Goal: Find specific page/section: Find specific page/section

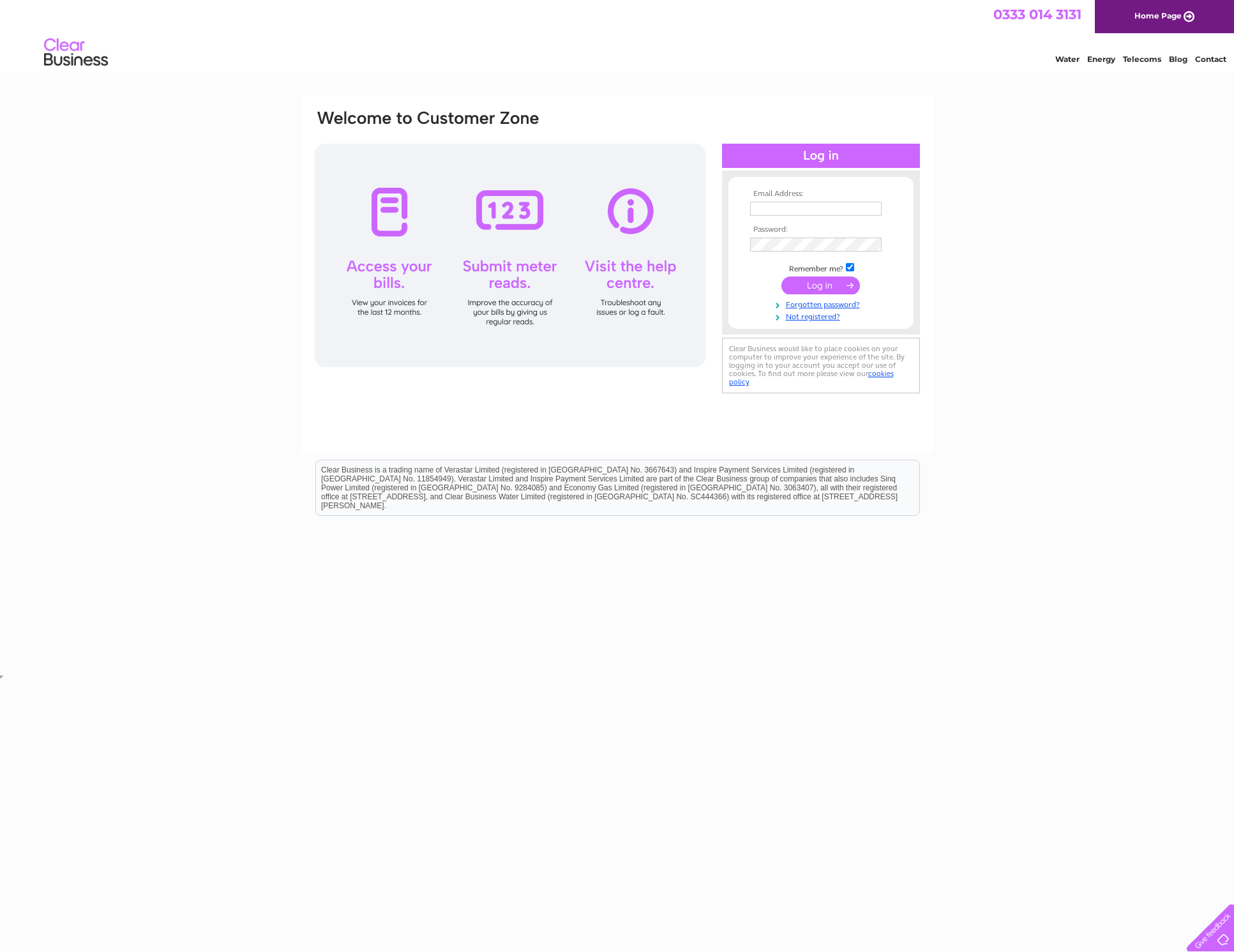
click at [793, 205] on input "text" at bounding box center [816, 209] width 132 height 14
click at [808, 206] on input "text" at bounding box center [817, 209] width 133 height 15
paste input "accountspayable@newbalance.co.uk"
type input "accountspayable@newbalance.co.uk"
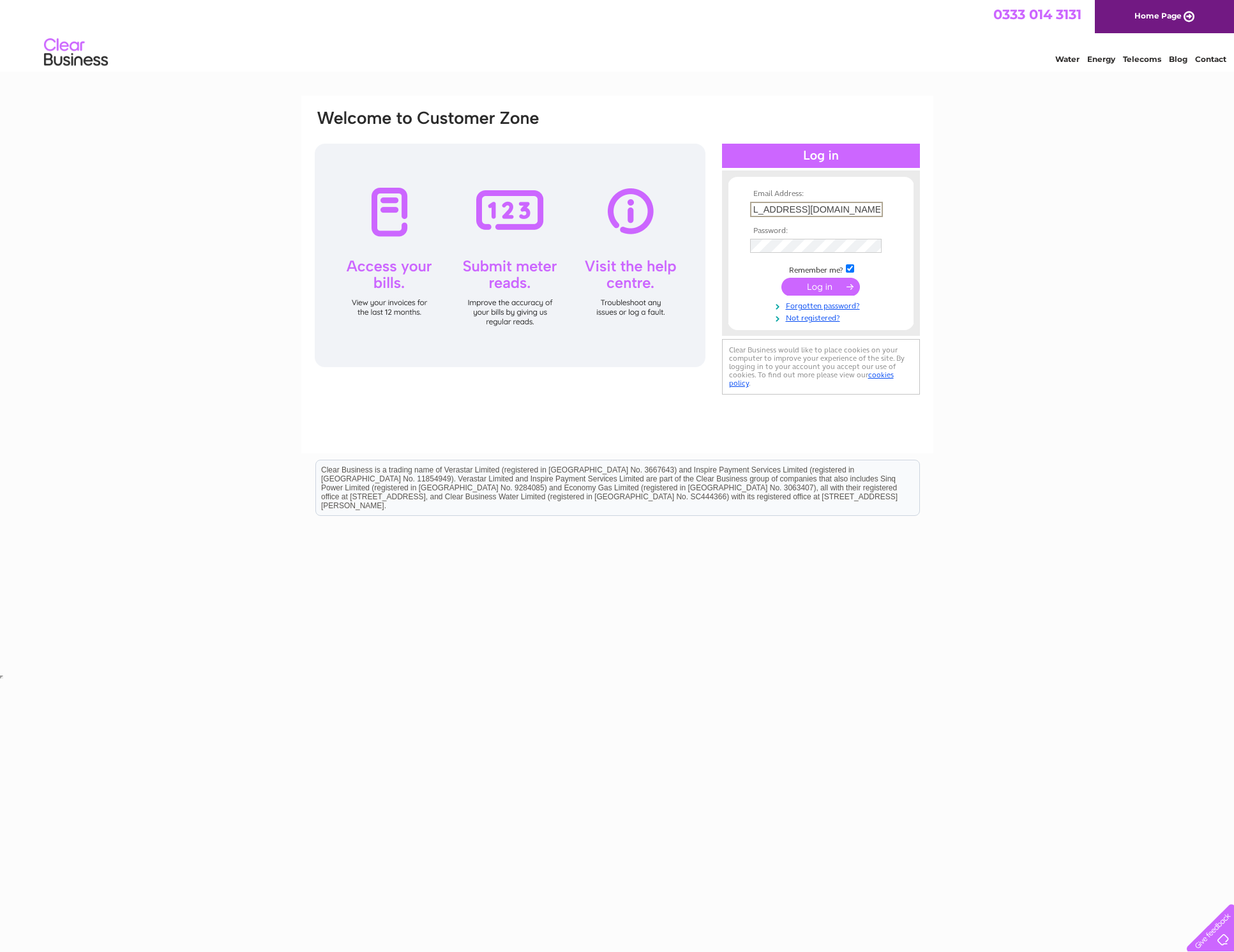
scroll to position [0, 0]
click at [781, 278] on input "submit" at bounding box center [821, 286] width 79 height 18
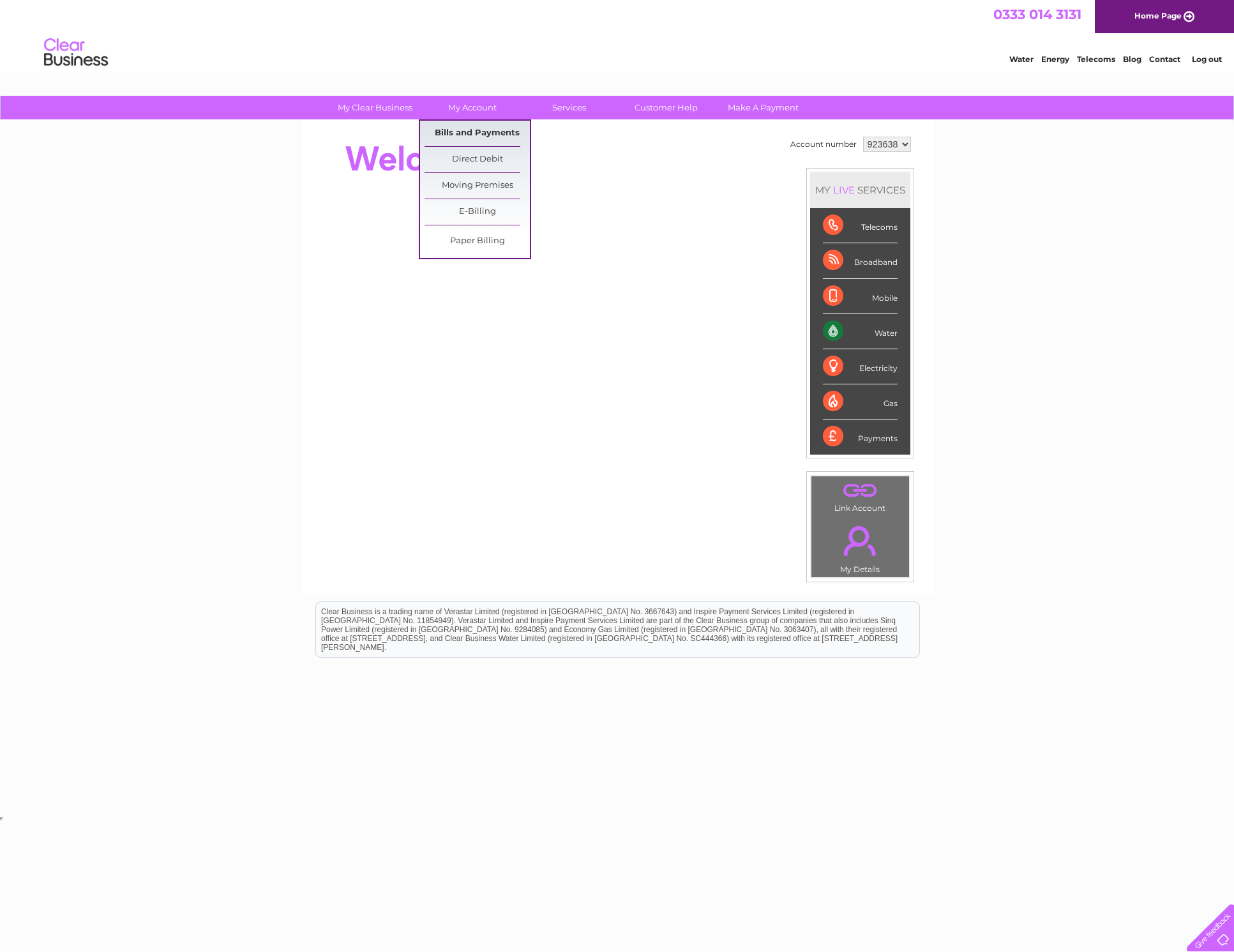
click at [484, 127] on link "Bills and Payments" at bounding box center [477, 134] width 105 height 26
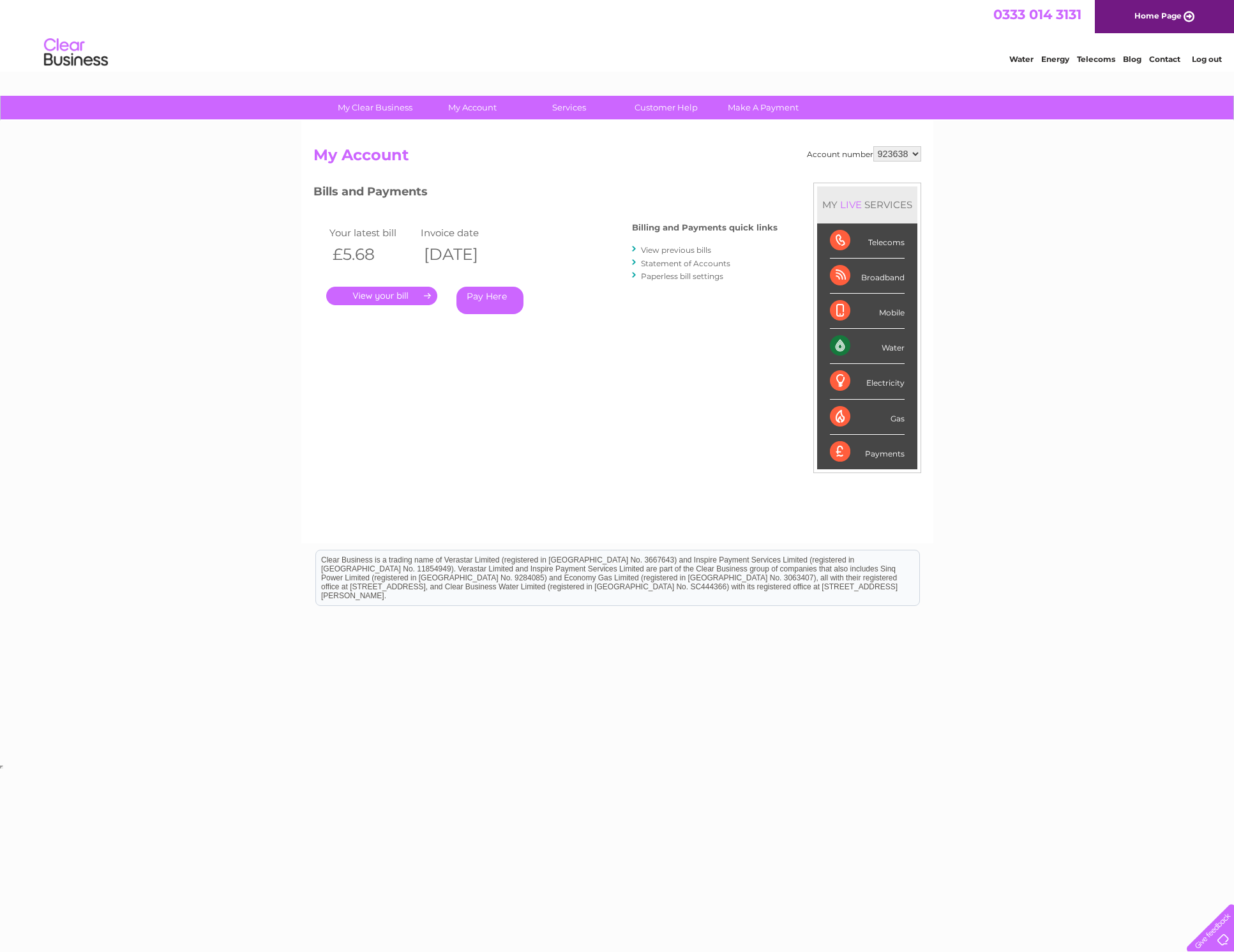
click at [378, 301] on link "." at bounding box center [381, 296] width 111 height 19
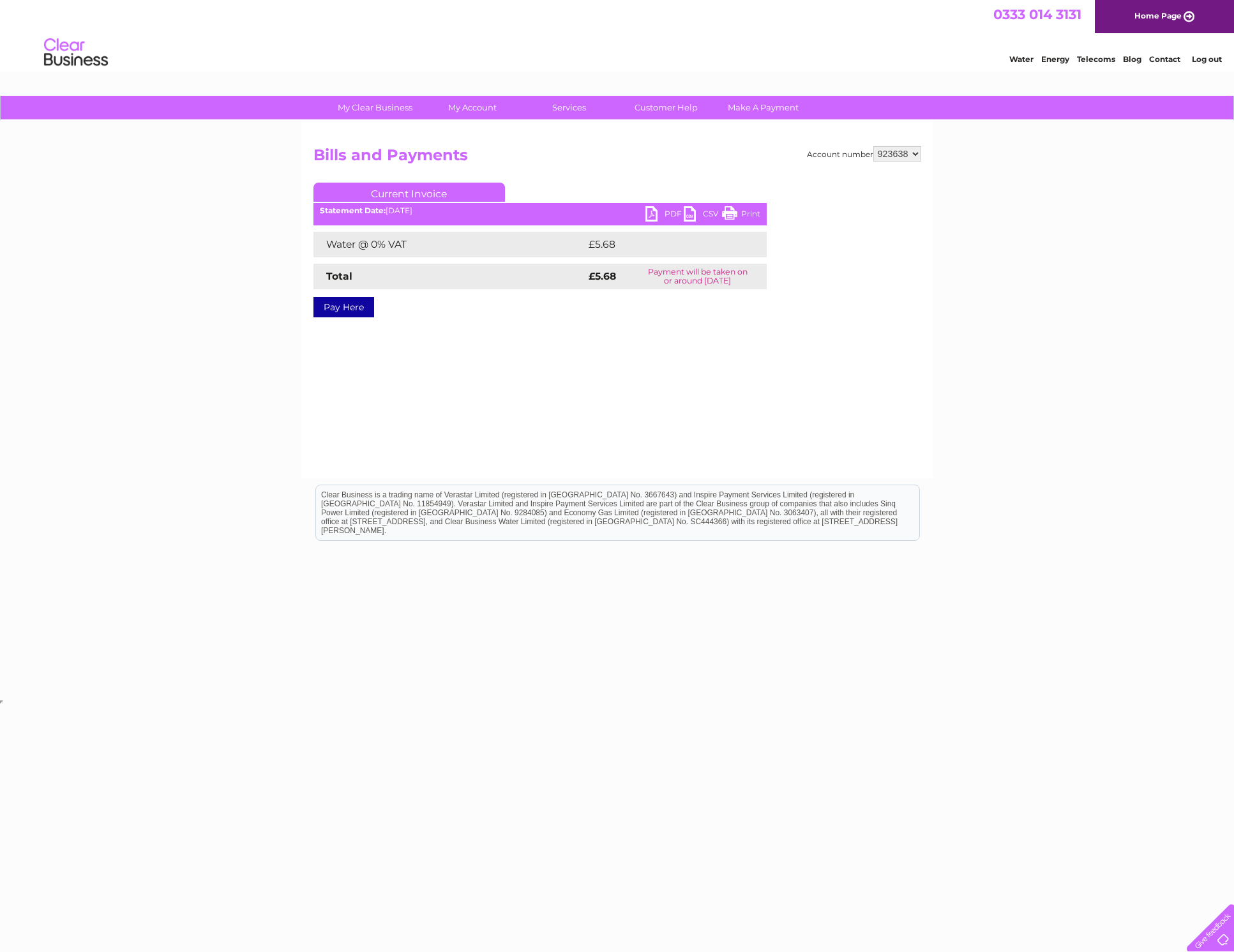
click at [659, 211] on link "PDF" at bounding box center [665, 215] width 39 height 19
